Goal: Information Seeking & Learning: Learn about a topic

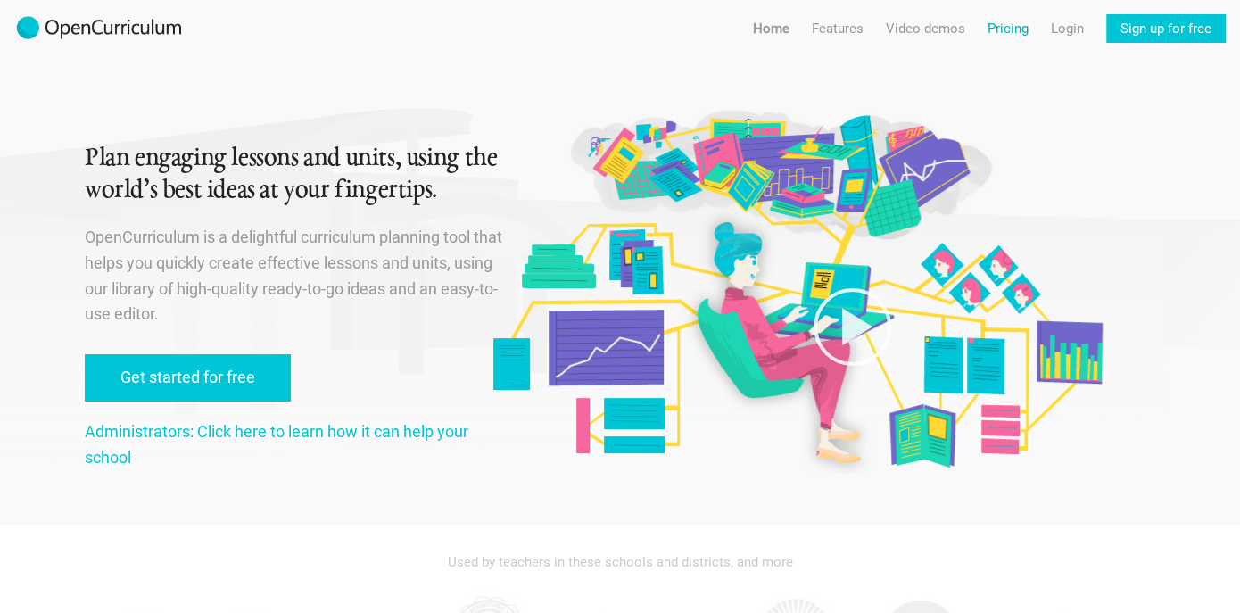
click at [1009, 29] on link "Pricing" at bounding box center [1007, 28] width 41 height 29
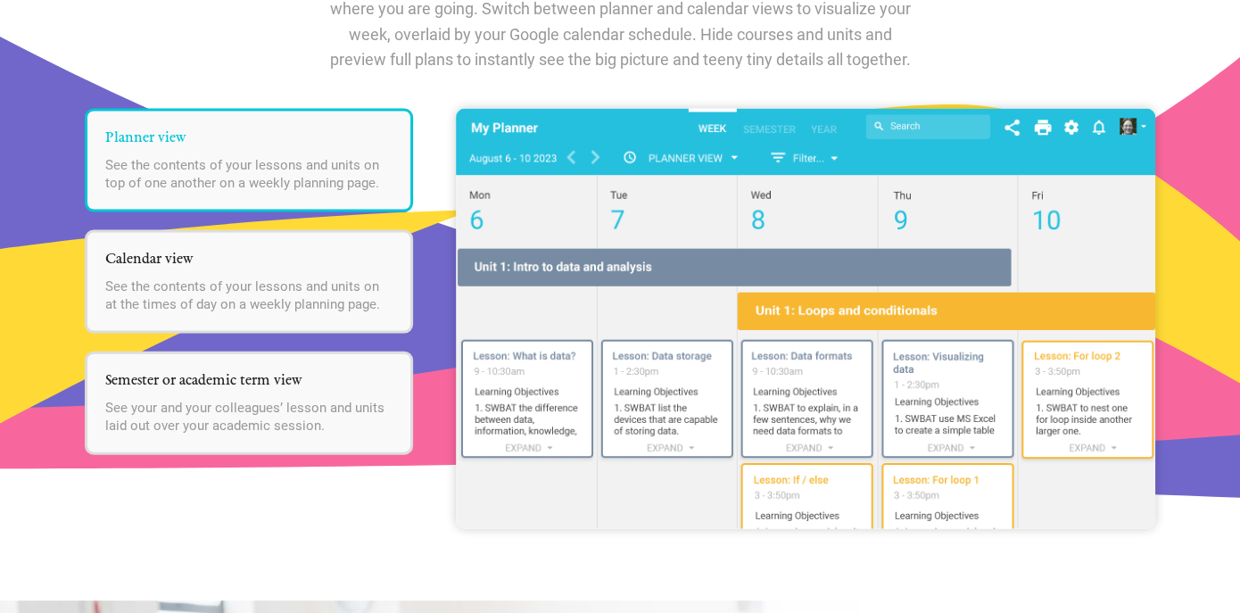
scroll to position [2408, 0]
